Goal: Answer question/provide support: Share knowledge or assist other users

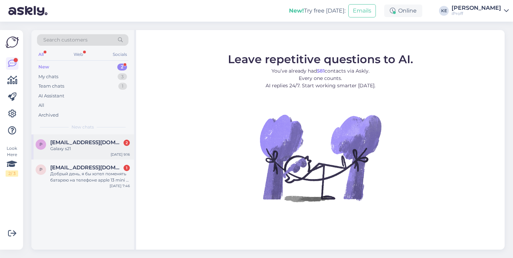
click at [108, 148] on div "Galaxy s21" at bounding box center [90, 148] width 80 height 6
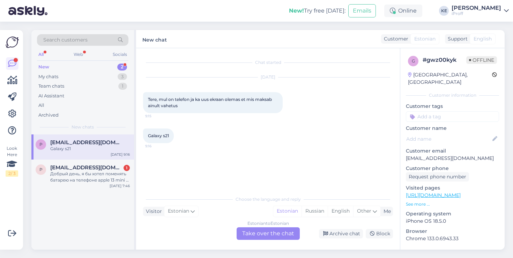
click at [433, 155] on p "[EMAIL_ADDRESS][DOMAIN_NAME]" at bounding box center [452, 158] width 93 height 7
copy p "[EMAIL_ADDRESS][DOMAIN_NAME]"
click at [336, 233] on div "Archive chat" at bounding box center [341, 233] width 44 height 9
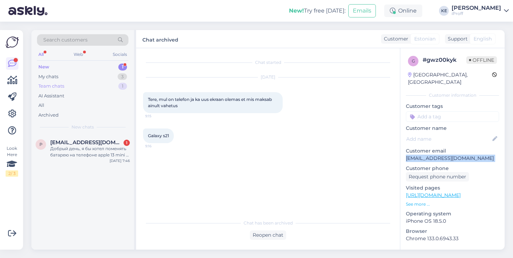
click at [90, 87] on div "Team chats 1" at bounding box center [82, 86] width 91 height 10
click at [95, 75] on div "My chats 3" at bounding box center [82, 77] width 91 height 10
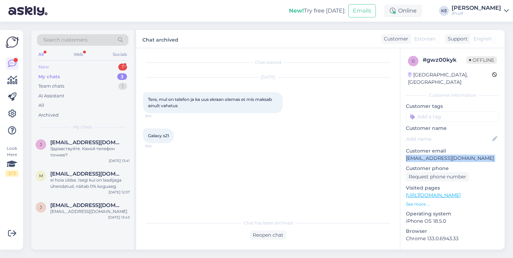
click at [104, 63] on div "New 1" at bounding box center [82, 67] width 91 height 10
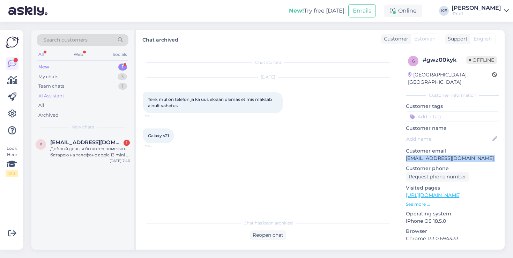
click at [76, 98] on div "AI Assistant" at bounding box center [82, 96] width 91 height 10
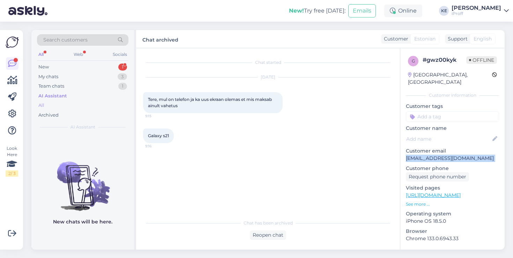
click at [64, 108] on div "All" at bounding box center [82, 105] width 91 height 10
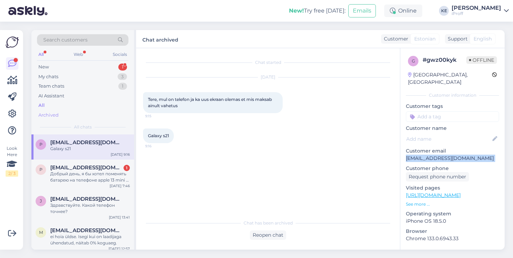
click at [62, 118] on div "Archived" at bounding box center [82, 115] width 91 height 10
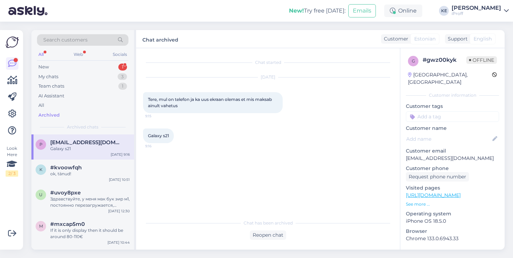
click at [75, 140] on span "[EMAIL_ADDRESS][DOMAIN_NAME]" at bounding box center [86, 142] width 73 height 6
click at [432, 155] on p "[EMAIL_ADDRESS][DOMAIN_NAME]" at bounding box center [452, 158] width 93 height 7
click at [265, 236] on div "Reopen chat" at bounding box center [268, 234] width 36 height 9
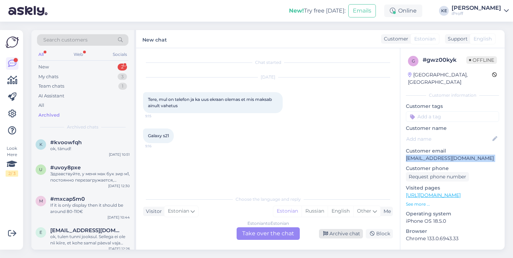
click at [343, 233] on div "Archive chat" at bounding box center [341, 233] width 44 height 9
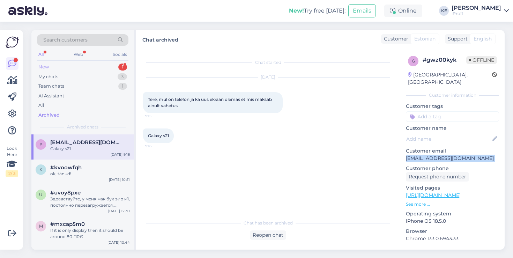
click at [84, 66] on div "New 1" at bounding box center [82, 67] width 91 height 10
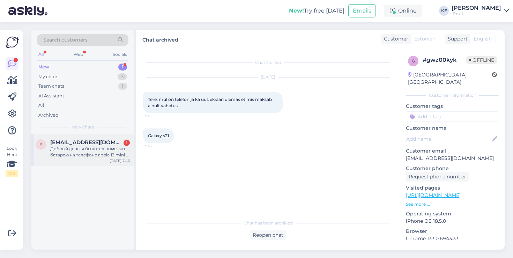
click at [76, 144] on span "[EMAIL_ADDRESS][DOMAIN_NAME]" at bounding box center [86, 142] width 73 height 6
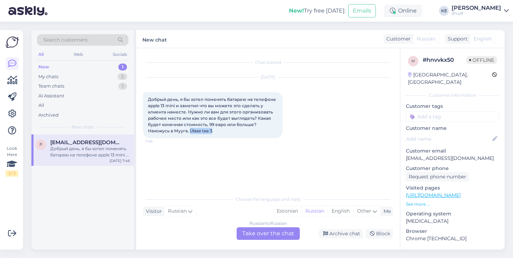
drag, startPoint x: 213, startPoint y: 131, endPoint x: 190, endPoint y: 130, distance: 22.7
click at [190, 130] on span "Добрый день, я бы хотел поменять батарею на телефоне apple 13 mini и заметил чт…" at bounding box center [212, 115] width 129 height 37
copy span "Ülase tee 3"
click at [103, 77] on div "My chats 3" at bounding box center [82, 77] width 91 height 10
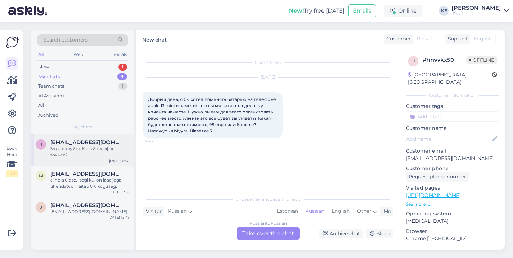
click at [105, 151] on div "Здравствуйте. Какой телефон точнее?" at bounding box center [90, 151] width 80 height 13
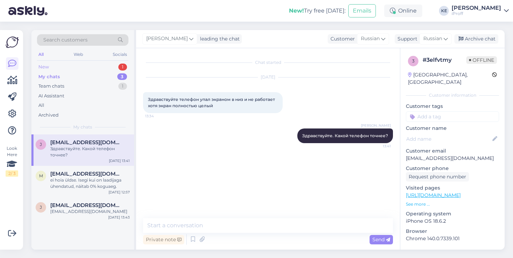
click at [68, 66] on div "New 1" at bounding box center [82, 67] width 91 height 10
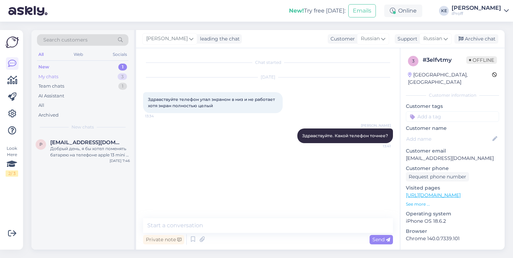
click at [66, 80] on div "My chats 3" at bounding box center [82, 77] width 91 height 10
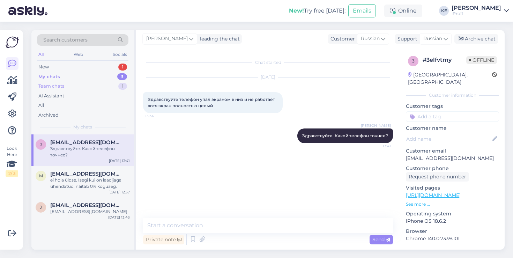
click at [66, 88] on div "Team chats 1" at bounding box center [82, 86] width 91 height 10
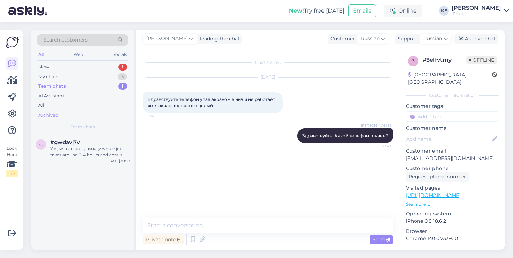
click at [60, 112] on div "Archived" at bounding box center [82, 115] width 91 height 10
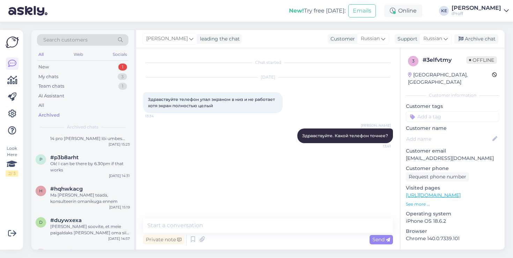
scroll to position [254, 0]
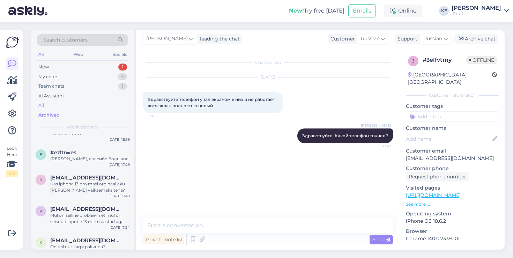
click at [50, 100] on div "All" at bounding box center [82, 105] width 91 height 10
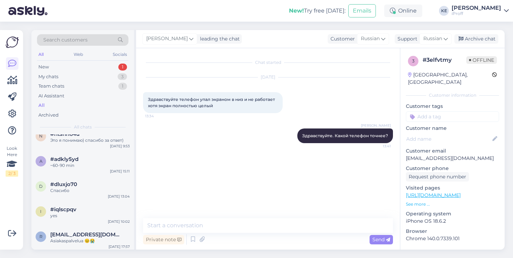
scroll to position [1562, 0]
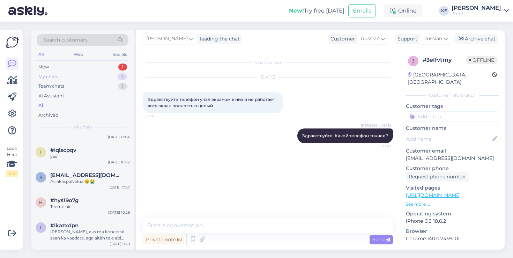
click at [76, 80] on div "My chats 3" at bounding box center [82, 77] width 91 height 10
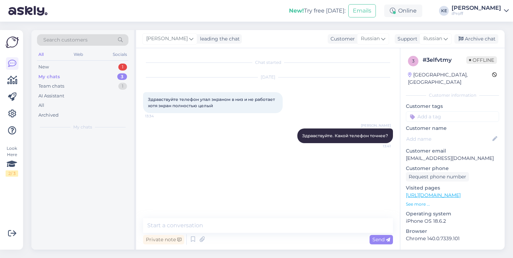
scroll to position [0, 0]
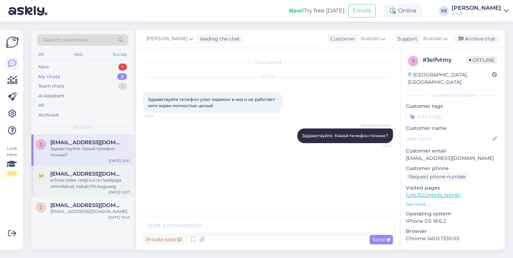
click at [91, 177] on div "ei hoia üldse. Isegi kui on laadijaga ühendatud, näitab 0% koguaeg." at bounding box center [90, 183] width 80 height 13
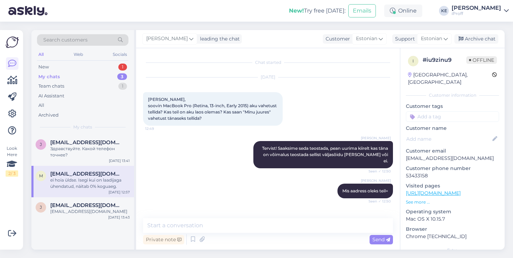
scroll to position [313, 0]
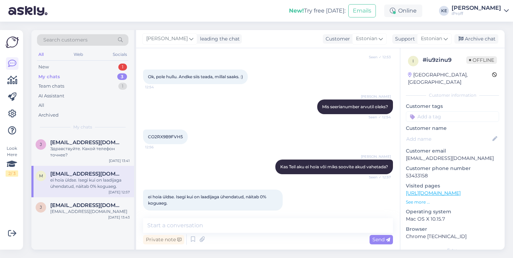
click at [215, 161] on div "[PERSON_NAME] Kas Teil aku ei hoia või miks soovite akud vahetada? Seen ✓ 12:57" at bounding box center [268, 167] width 250 height 30
click at [117, 201] on div "j [EMAIL_ADDRESS][DOMAIN_NAME] [EMAIL_ADDRESS][DOMAIN_NAME] [DATE] 13:43" at bounding box center [82, 209] width 103 height 25
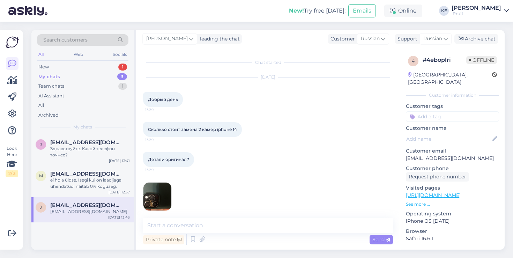
scroll to position [37, 0]
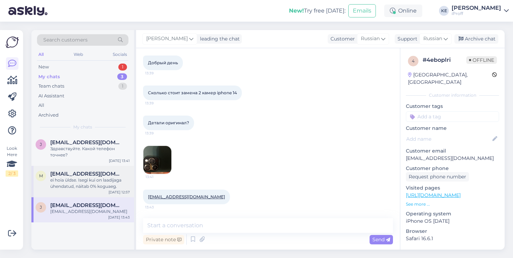
click at [108, 180] on div "ei hoia üldse. Isegi kui on laadijaga ühendatud, näitab 0% koguaeg." at bounding box center [90, 183] width 80 height 13
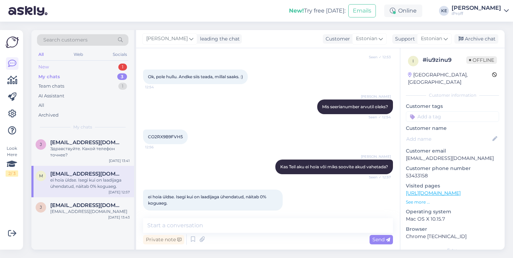
click at [82, 67] on div "New 1" at bounding box center [82, 67] width 91 height 10
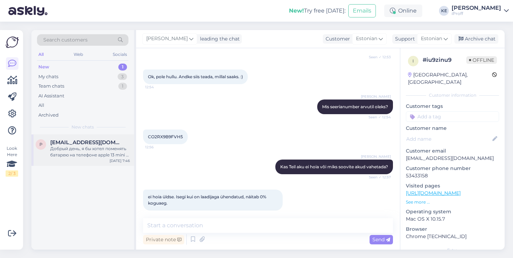
click at [72, 143] on span "[EMAIL_ADDRESS][DOMAIN_NAME]" at bounding box center [86, 142] width 73 height 6
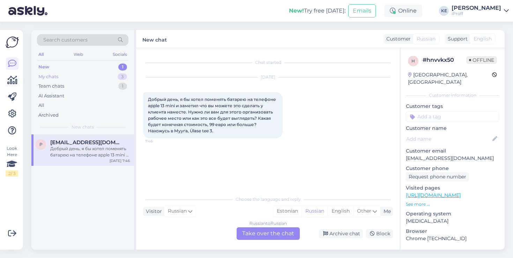
click at [89, 78] on div "My chats 3" at bounding box center [82, 77] width 91 height 10
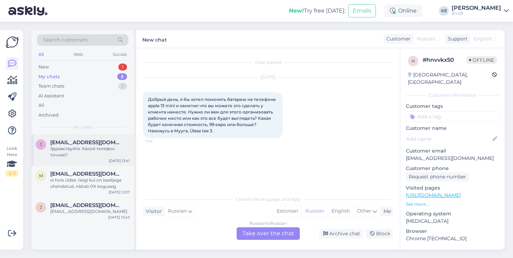
click at [106, 152] on div "Здравствуйте. Какой телефон точнее?" at bounding box center [90, 151] width 80 height 13
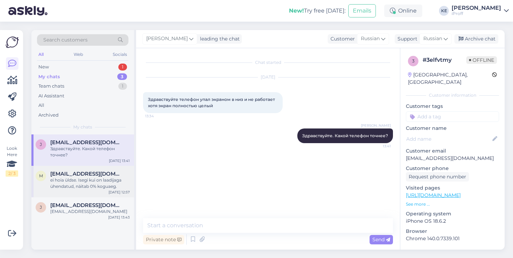
click at [98, 186] on div "ei hoia üldse. Isegi kui on laadijaga ühendatud, näitab 0% koguaeg." at bounding box center [90, 183] width 80 height 13
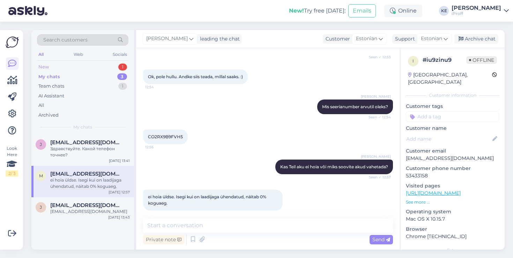
click at [98, 67] on div "New 1" at bounding box center [82, 67] width 91 height 10
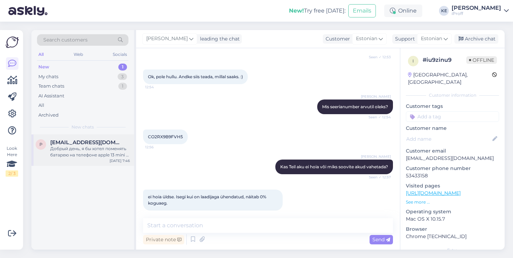
click at [99, 155] on div "Добрый день, я бы хотел поменять батарею на телефоне apple 13 mini и заметил чт…" at bounding box center [90, 151] width 80 height 13
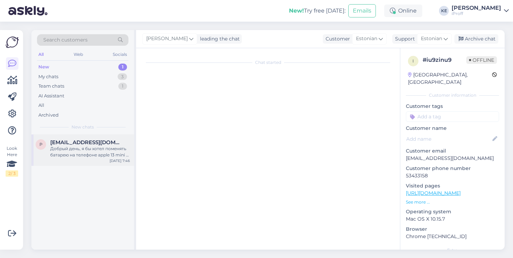
scroll to position [0, 0]
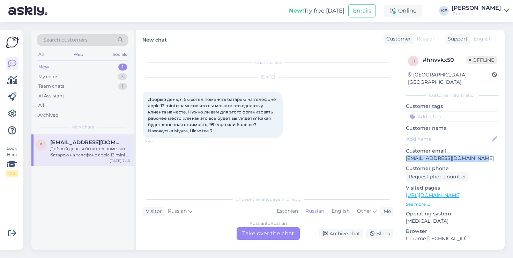
drag, startPoint x: 480, startPoint y: 150, endPoint x: 404, endPoint y: 152, distance: 76.1
click at [404, 152] on div "h # hnvvkx50 Offline [GEOGRAPHIC_DATA], [GEOGRAPHIC_DATA] Customer information …" at bounding box center [452, 195] width 104 height 294
copy p "[EMAIL_ADDRESS][DOMAIN_NAME]"
drag, startPoint x: 214, startPoint y: 131, endPoint x: 175, endPoint y: 132, distance: 38.8
click at [175, 132] on div "Добрый день, я бы хотел поменять батарею на телефоне apple 13 mini и заметил чт…" at bounding box center [213, 115] width 140 height 46
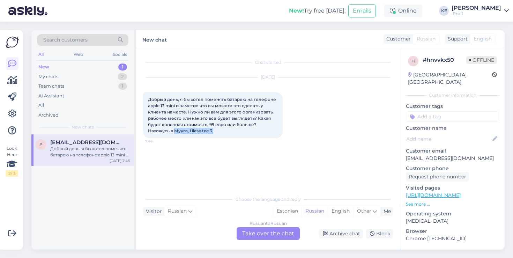
copy span "Мууга, Ülase tee 3."
click at [349, 231] on div "Archive chat" at bounding box center [341, 233] width 44 height 9
